Goal: Information Seeking & Learning: Learn about a topic

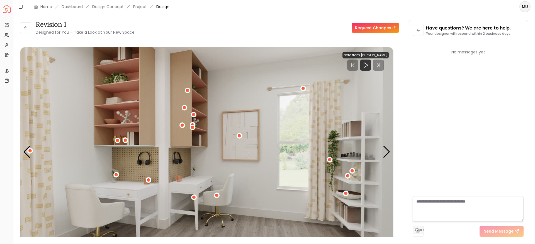
click at [32, 25] on div "Revision 1 Designed for You – Take a Look at Your New Space" at bounding box center [77, 28] width 115 height 16
click at [27, 26] on icon at bounding box center [25, 28] width 4 height 4
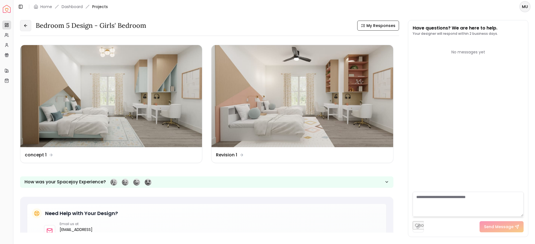
click at [23, 28] on button at bounding box center [25, 25] width 11 height 11
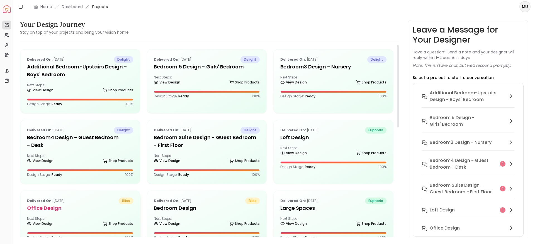
click at [83, 211] on h5 "Office Design" at bounding box center [80, 209] width 106 height 8
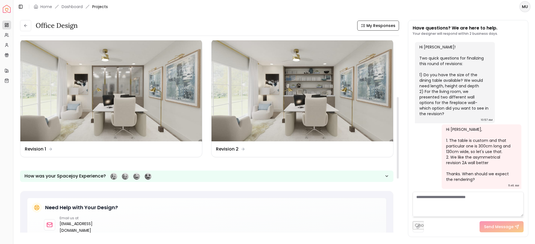
scroll to position [134, 0]
click at [234, 142] on div "Design Name Revision 2" at bounding box center [303, 149] width 182 height 16
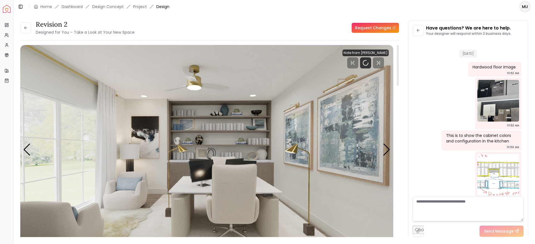
scroll to position [1706, 0]
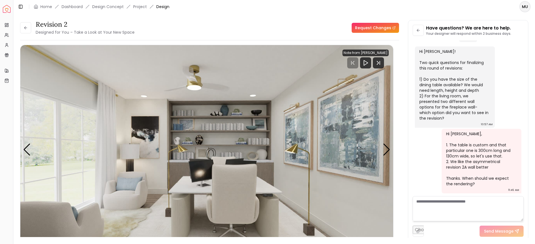
click at [219, 165] on img "1 / 3" at bounding box center [206, 150] width 373 height 210
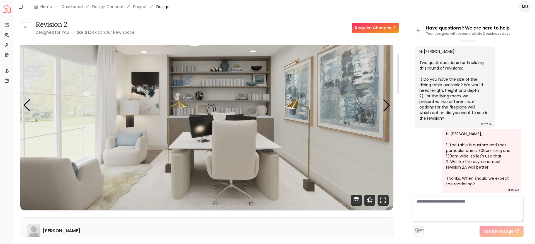
scroll to position [41, 0]
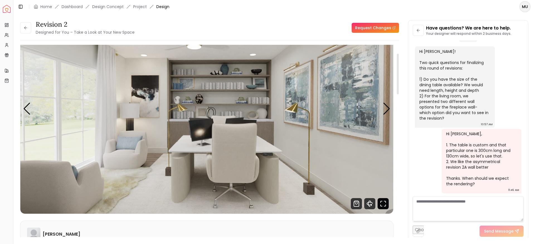
click at [384, 202] on icon "Fullscreen" at bounding box center [384, 202] width 1 height 1
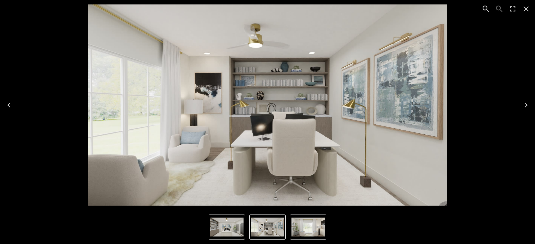
click at [526, 11] on icon "Close" at bounding box center [526, 8] width 9 height 9
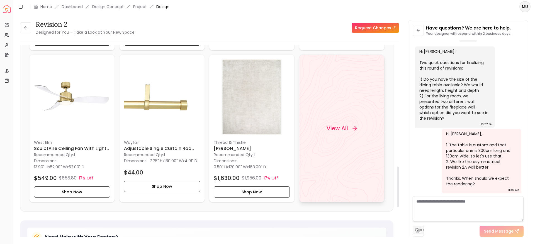
scroll to position [577, 0]
click at [345, 134] on div "View All" at bounding box center [342, 128] width 44 height 17
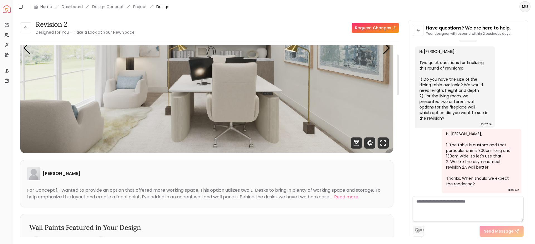
scroll to position [0, 0]
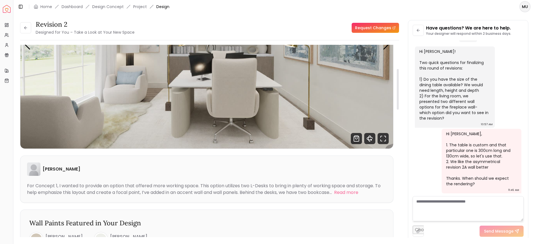
drag, startPoint x: 399, startPoint y: 74, endPoint x: 394, endPoint y: 92, distance: 17.8
click at [397, 92] on div at bounding box center [398, 89] width 2 height 41
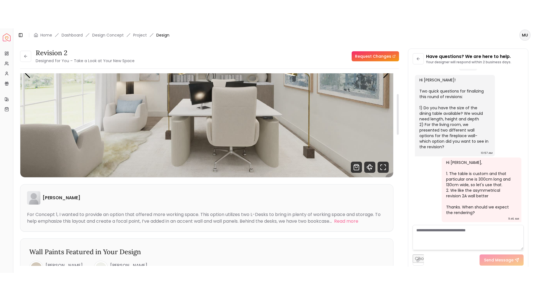
scroll to position [97, 0]
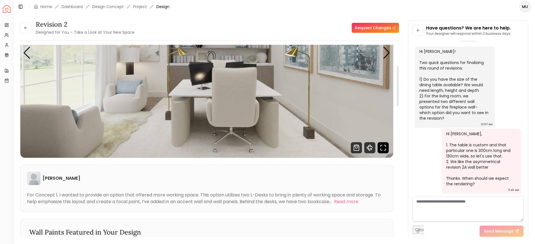
click at [380, 146] on icon "Fullscreen" at bounding box center [383, 147] width 11 height 11
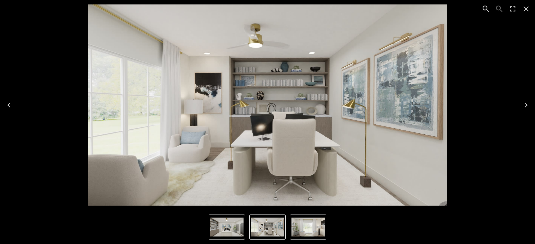
click at [530, 7] on icon "Close" at bounding box center [526, 8] width 9 height 9
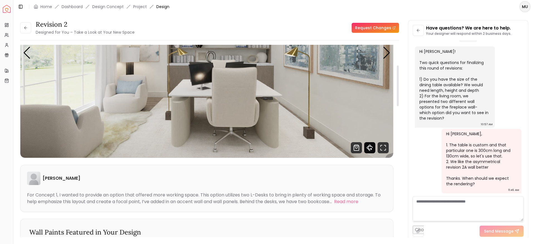
click at [368, 146] on icon "360 View" at bounding box center [369, 147] width 11 height 11
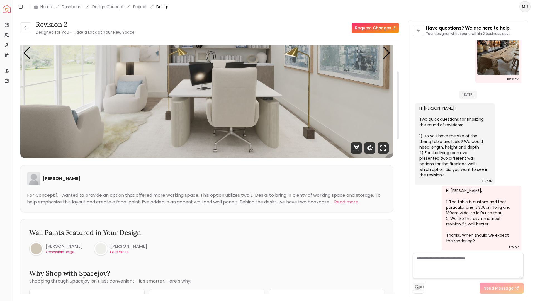
scroll to position [1649, 0]
